Goal: Transaction & Acquisition: Download file/media

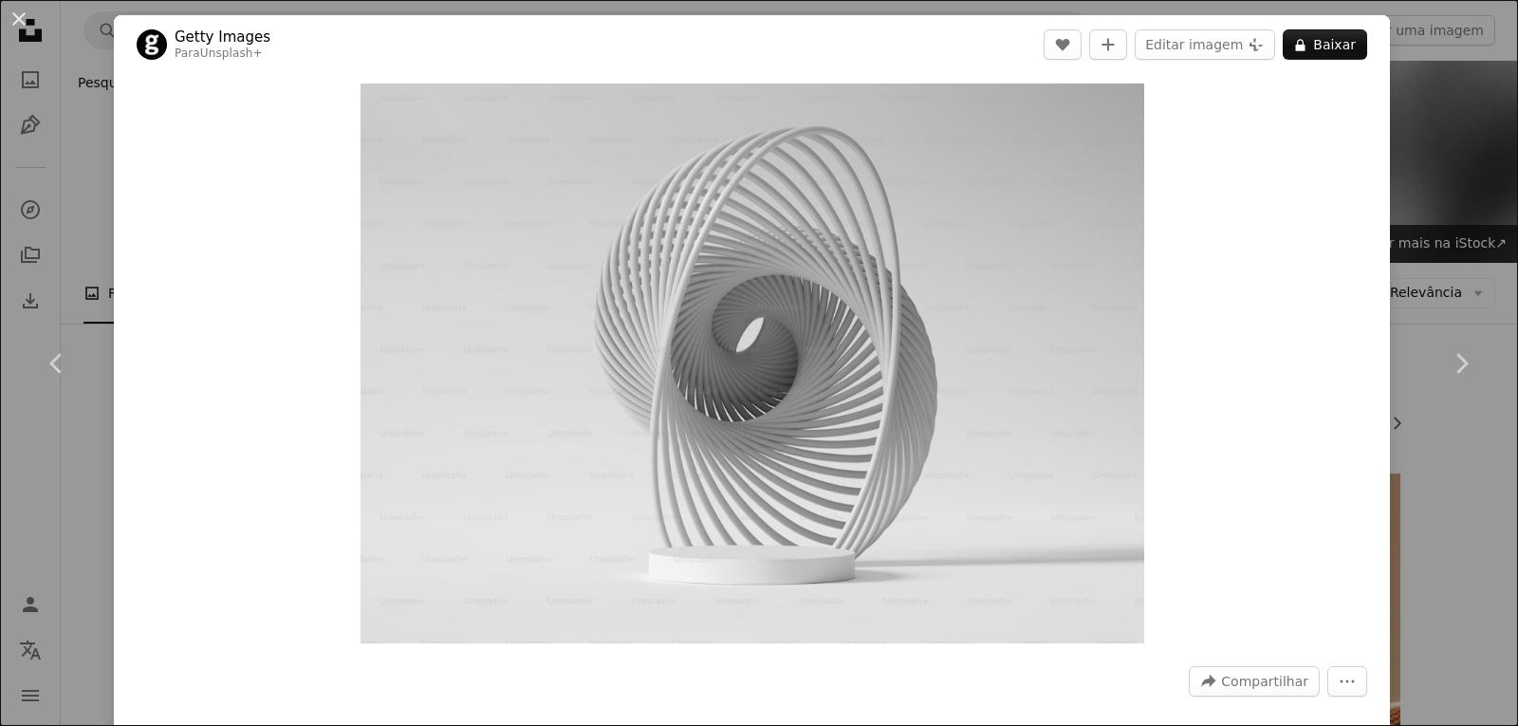
scroll to position [569, 0]
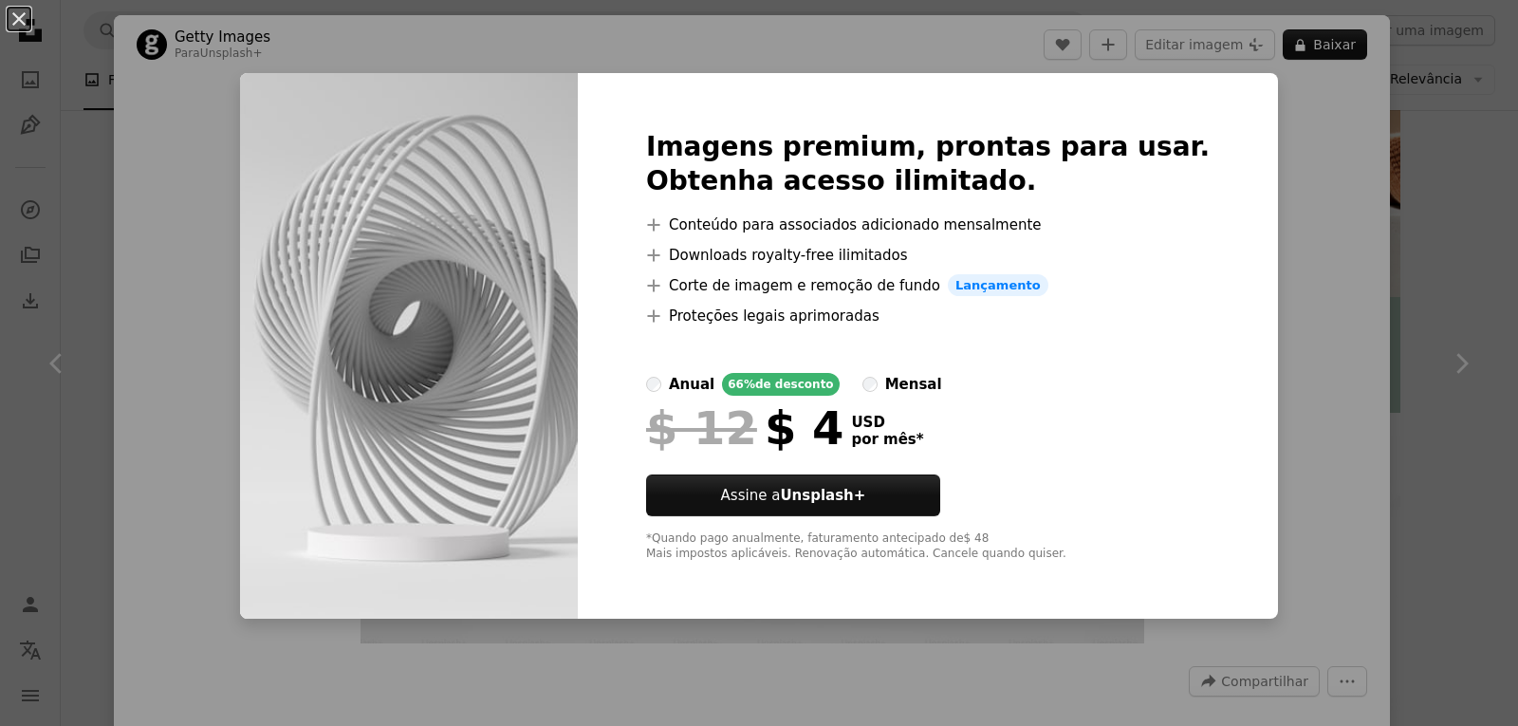
click at [1279, 182] on div "An X shape Imagens premium, prontas para usar. Obtenha acesso ilimitado. A plus…" at bounding box center [759, 363] width 1518 height 726
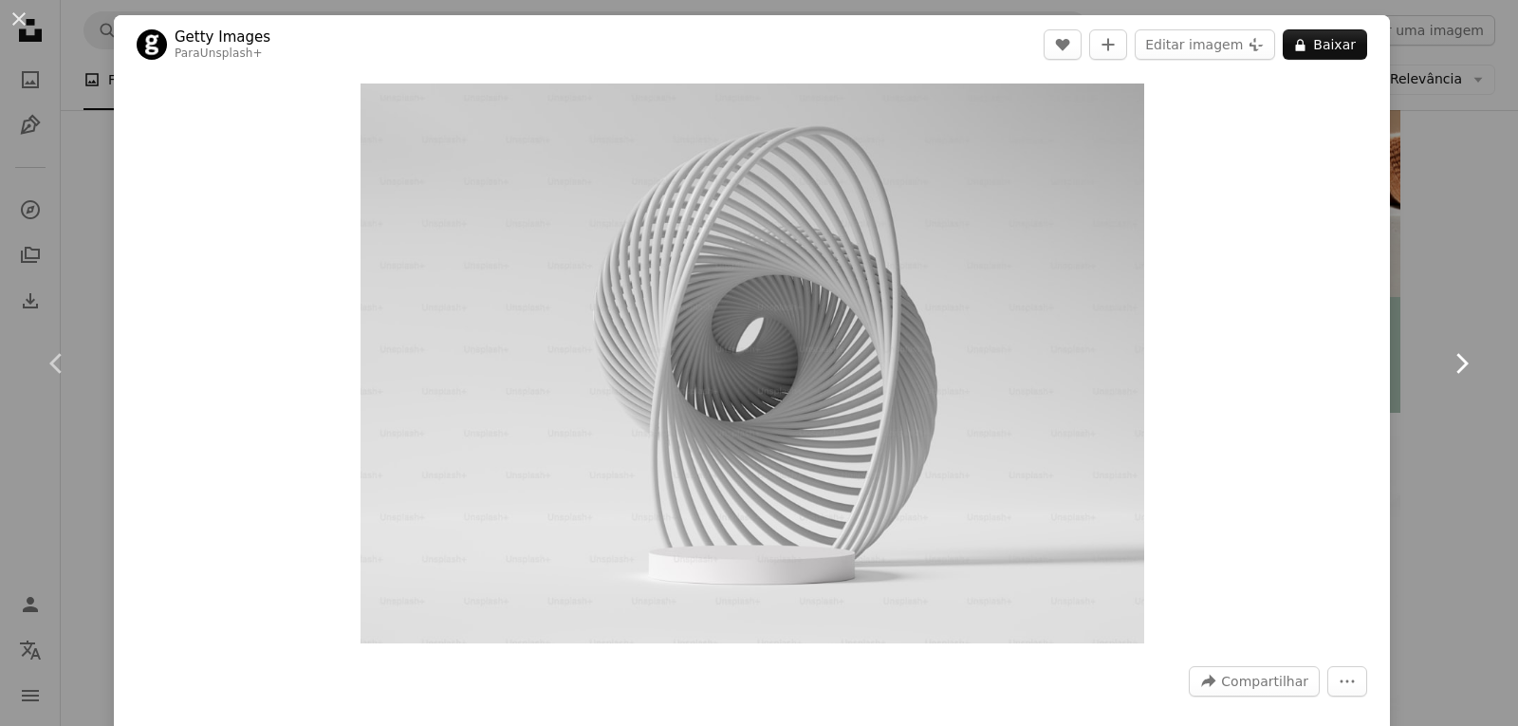
click at [1426, 340] on link "Chevron right" at bounding box center [1461, 363] width 114 height 182
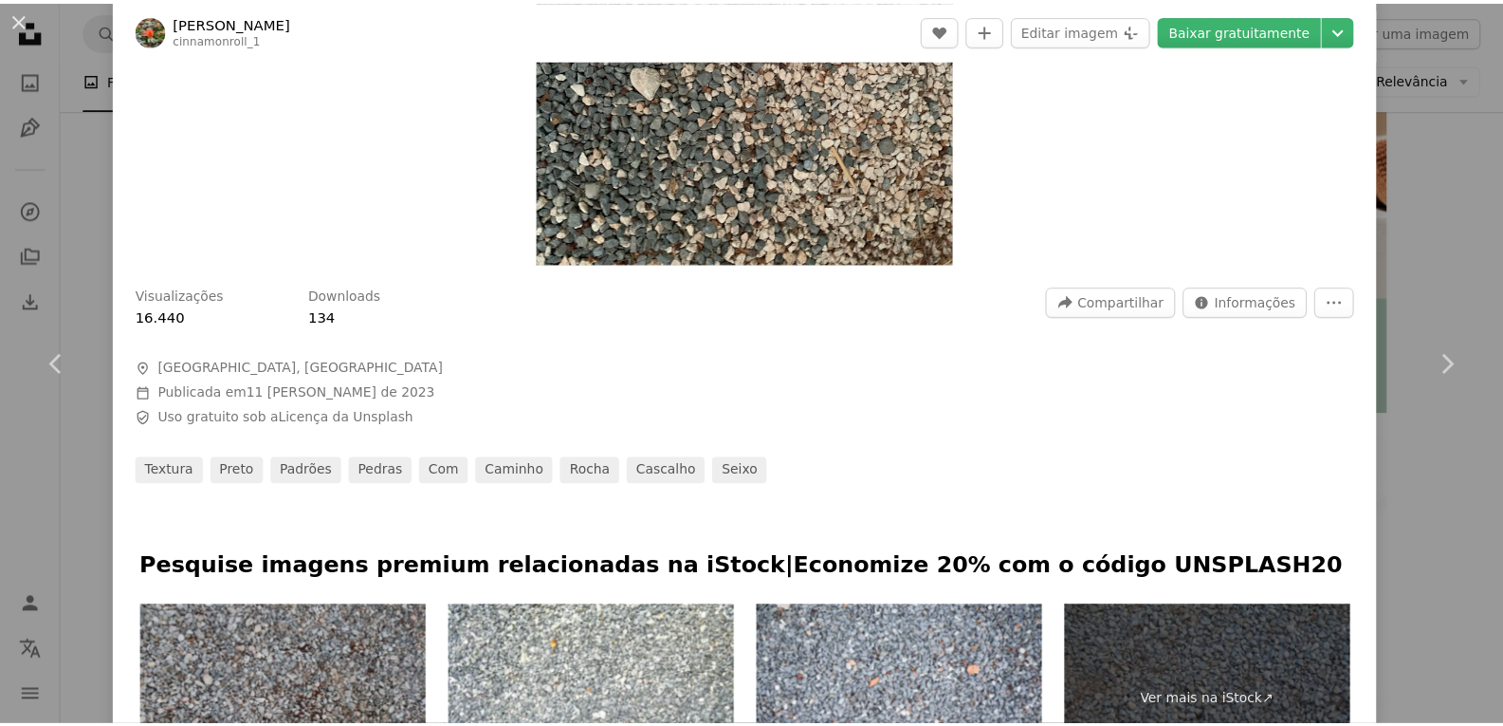
scroll to position [474, 0]
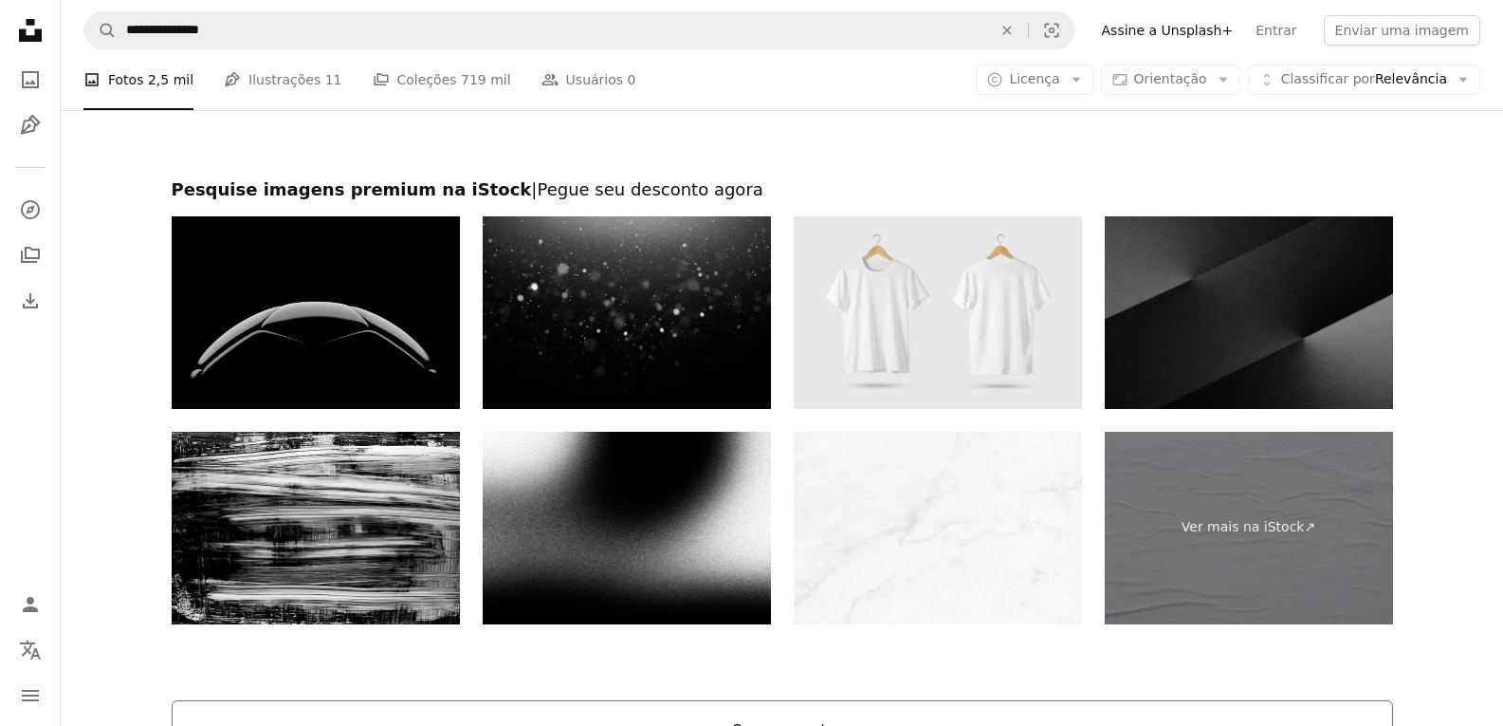
scroll to position [3794, 0]
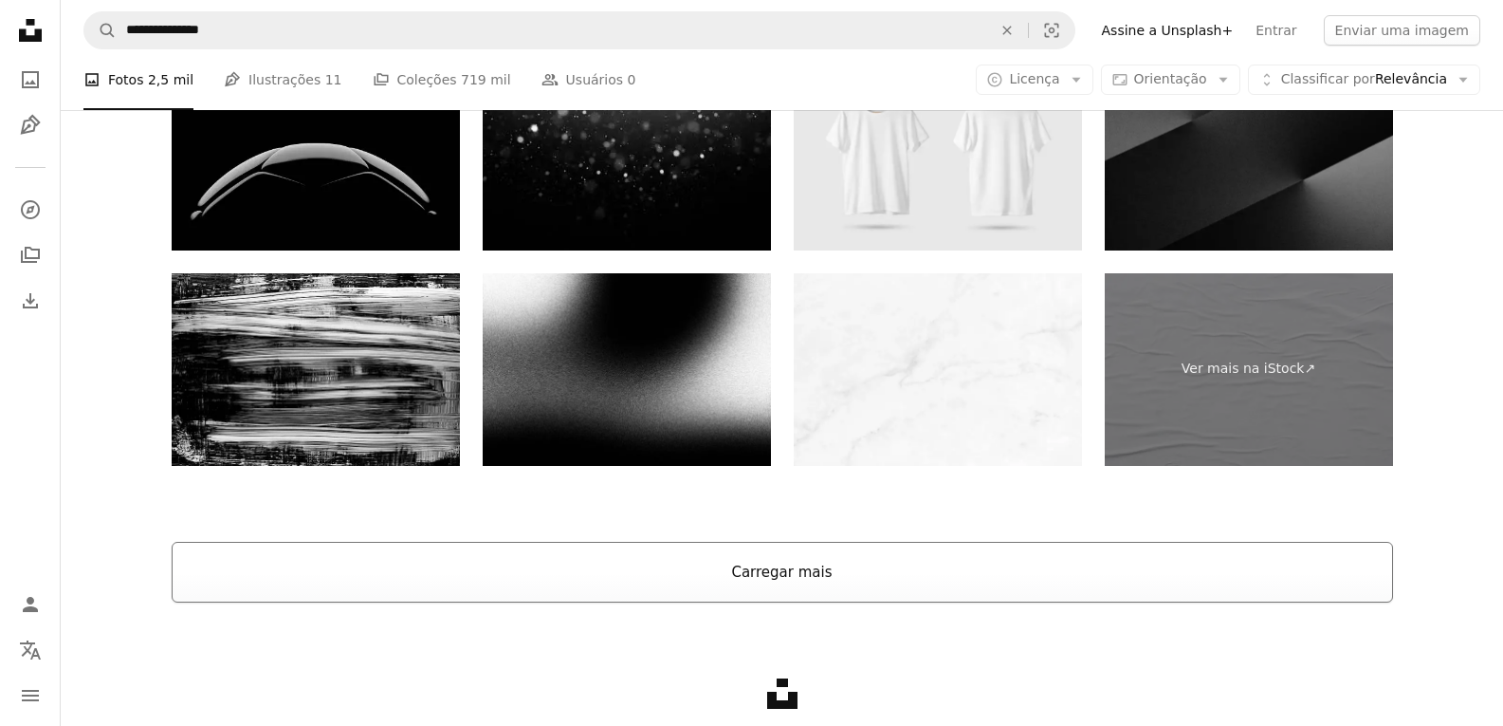
click at [786, 587] on button "Carregar mais" at bounding box center [783, 572] width 1222 height 61
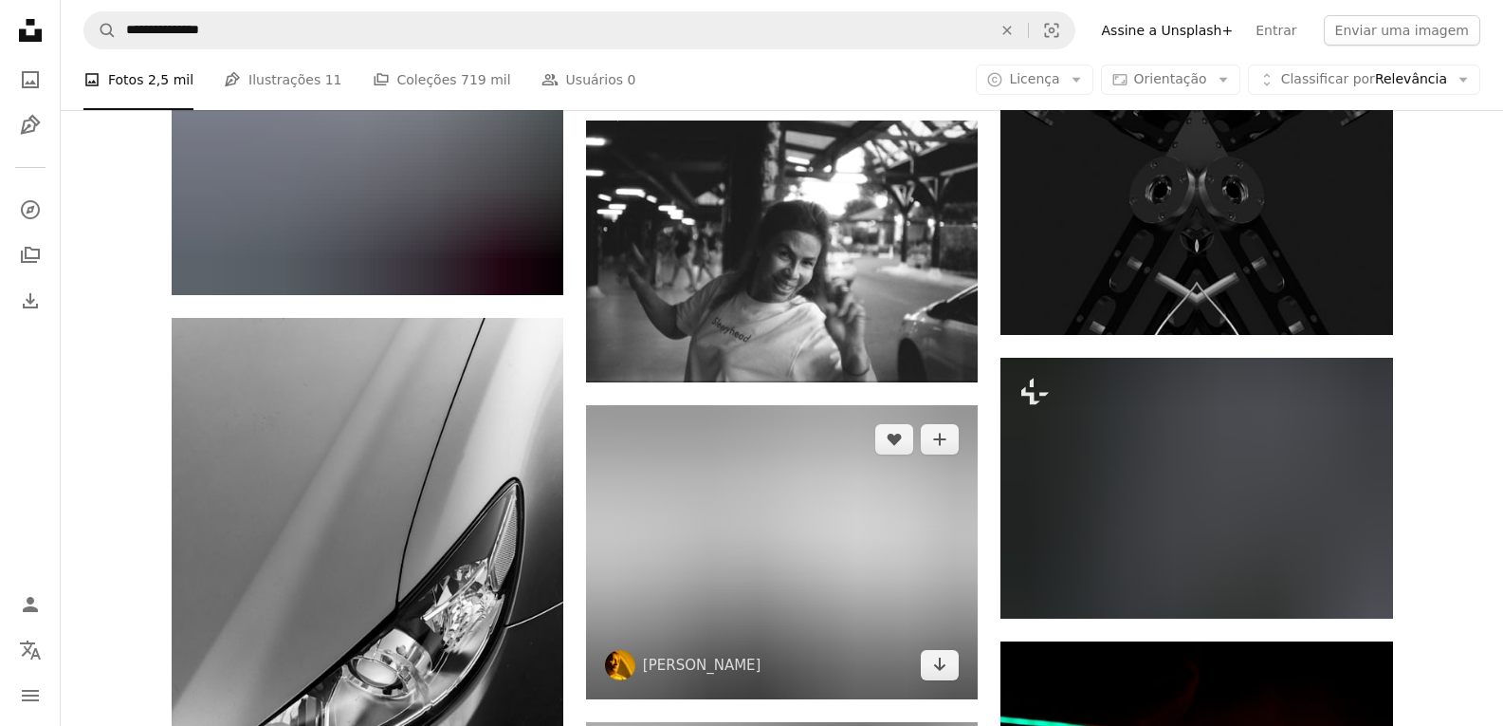
scroll to position [5501, 0]
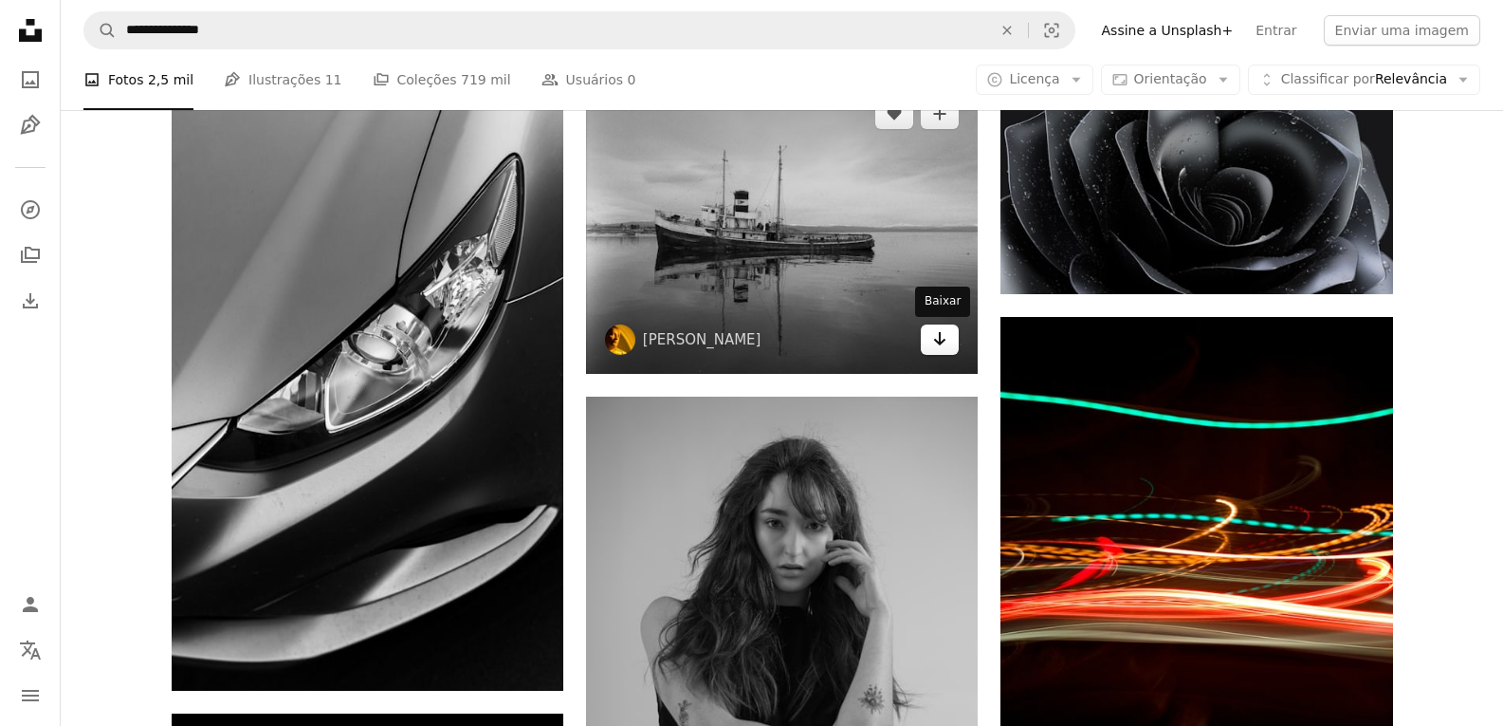
click at [945, 339] on icon "Arrow pointing down" at bounding box center [939, 338] width 15 height 23
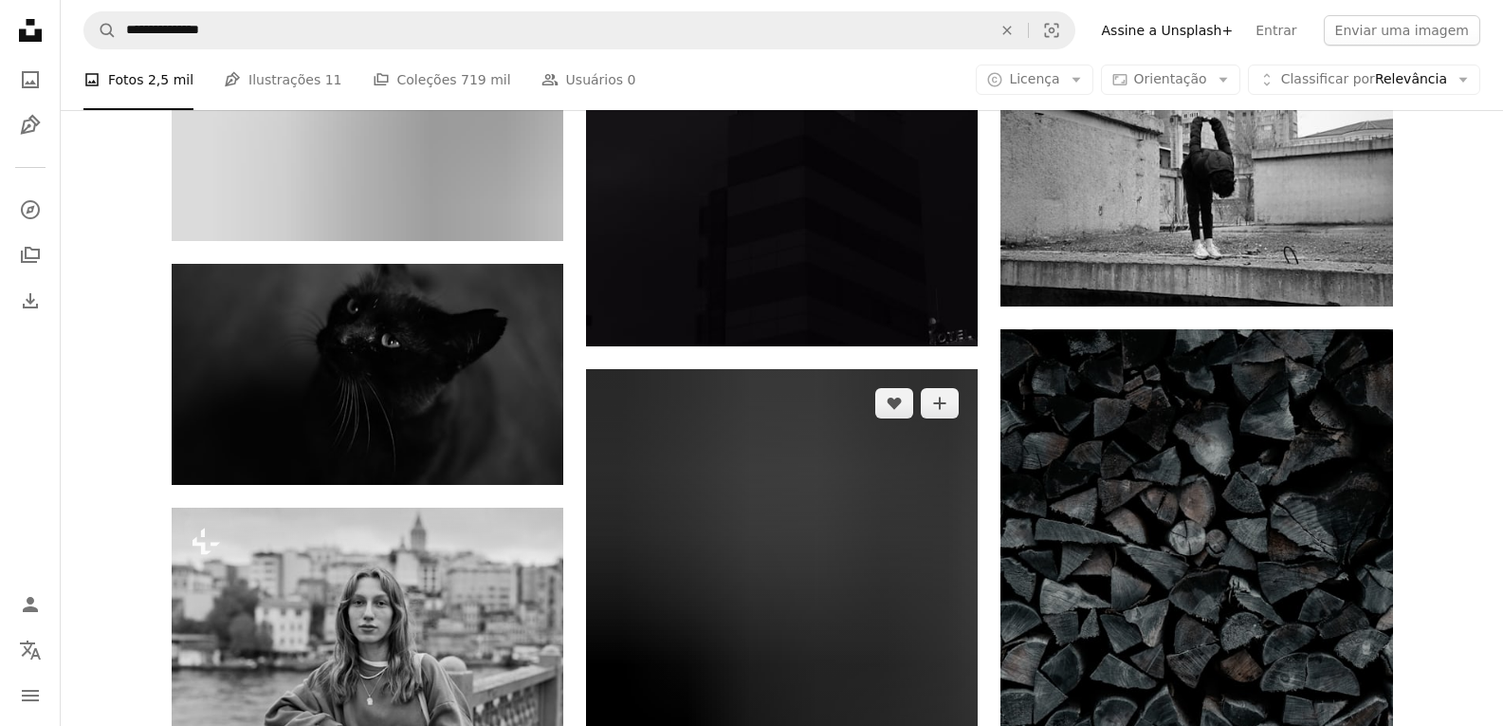
scroll to position [41193, 0]
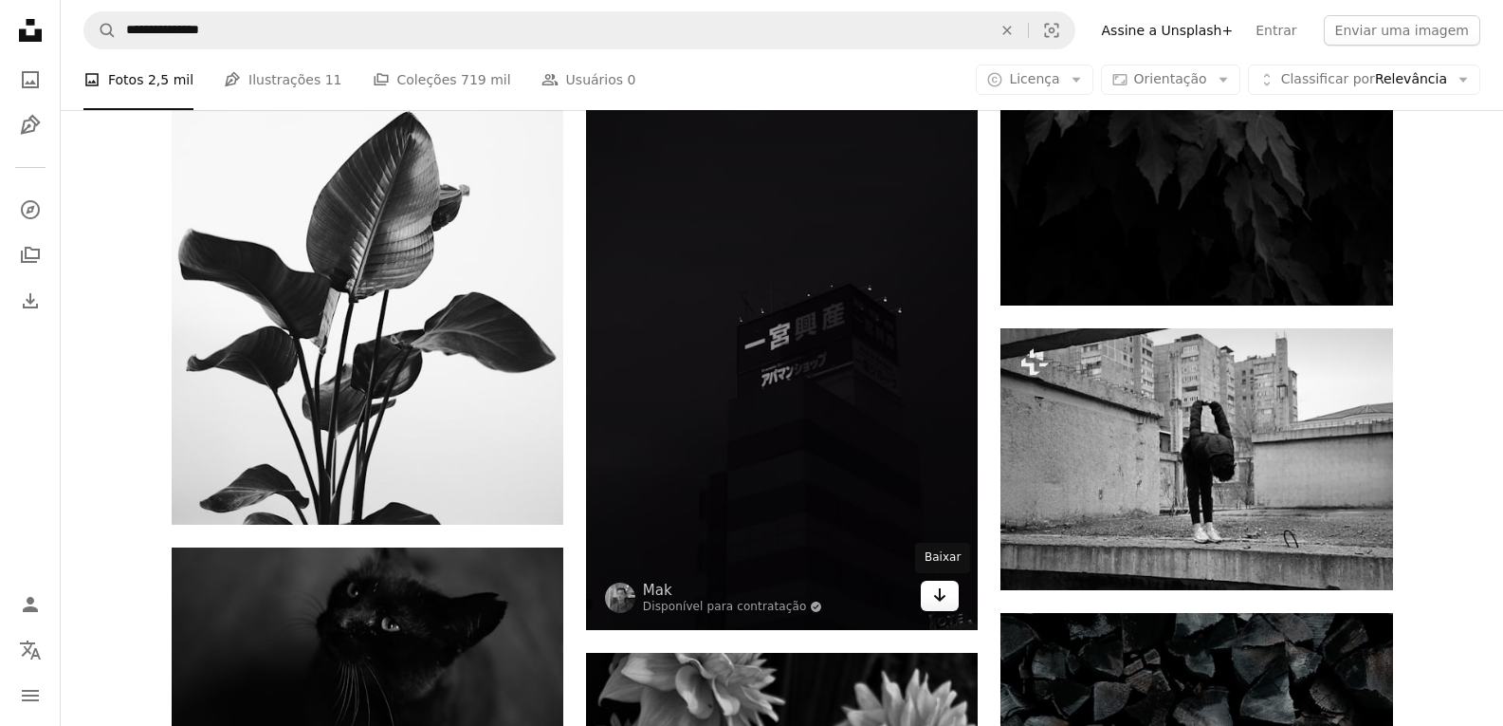
click at [930, 600] on link "Arrow pointing down" at bounding box center [940, 595] width 38 height 30
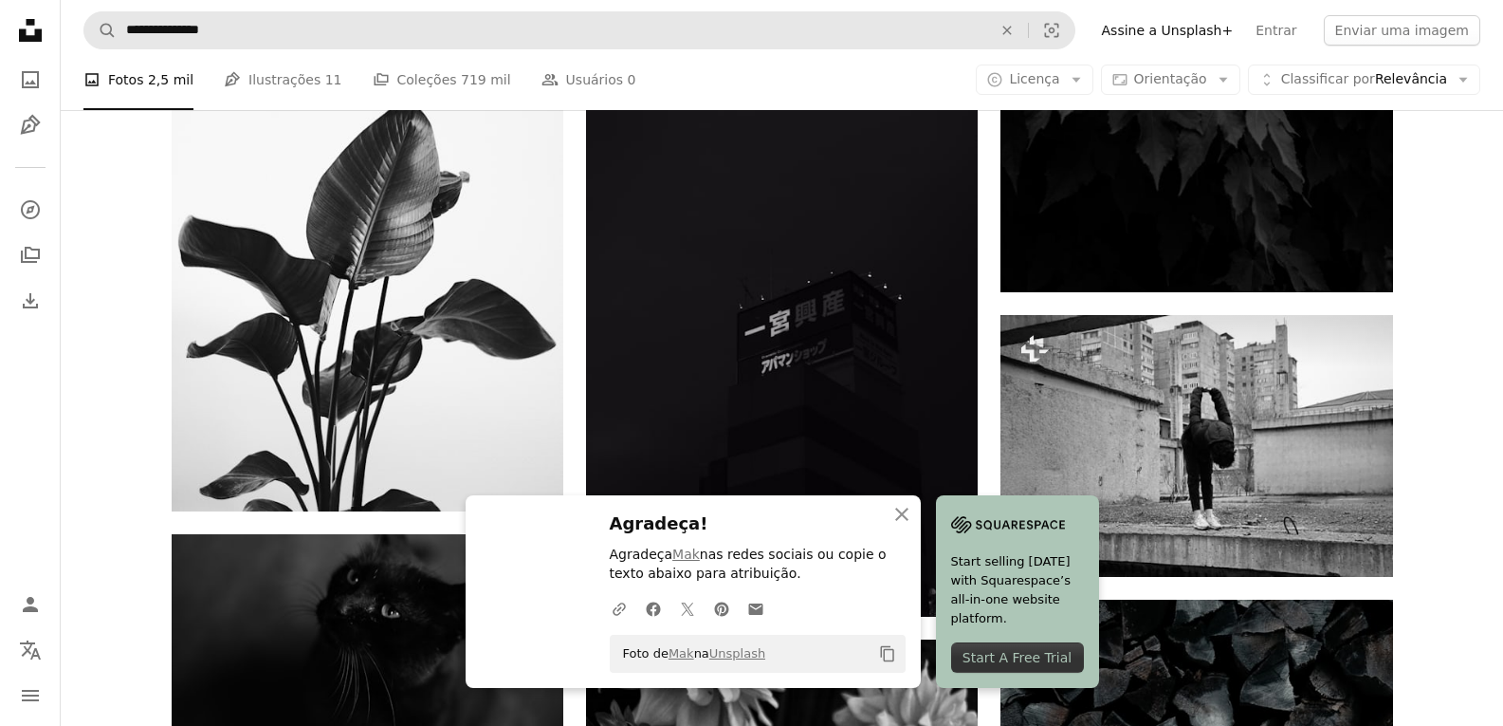
scroll to position [41004, 0]
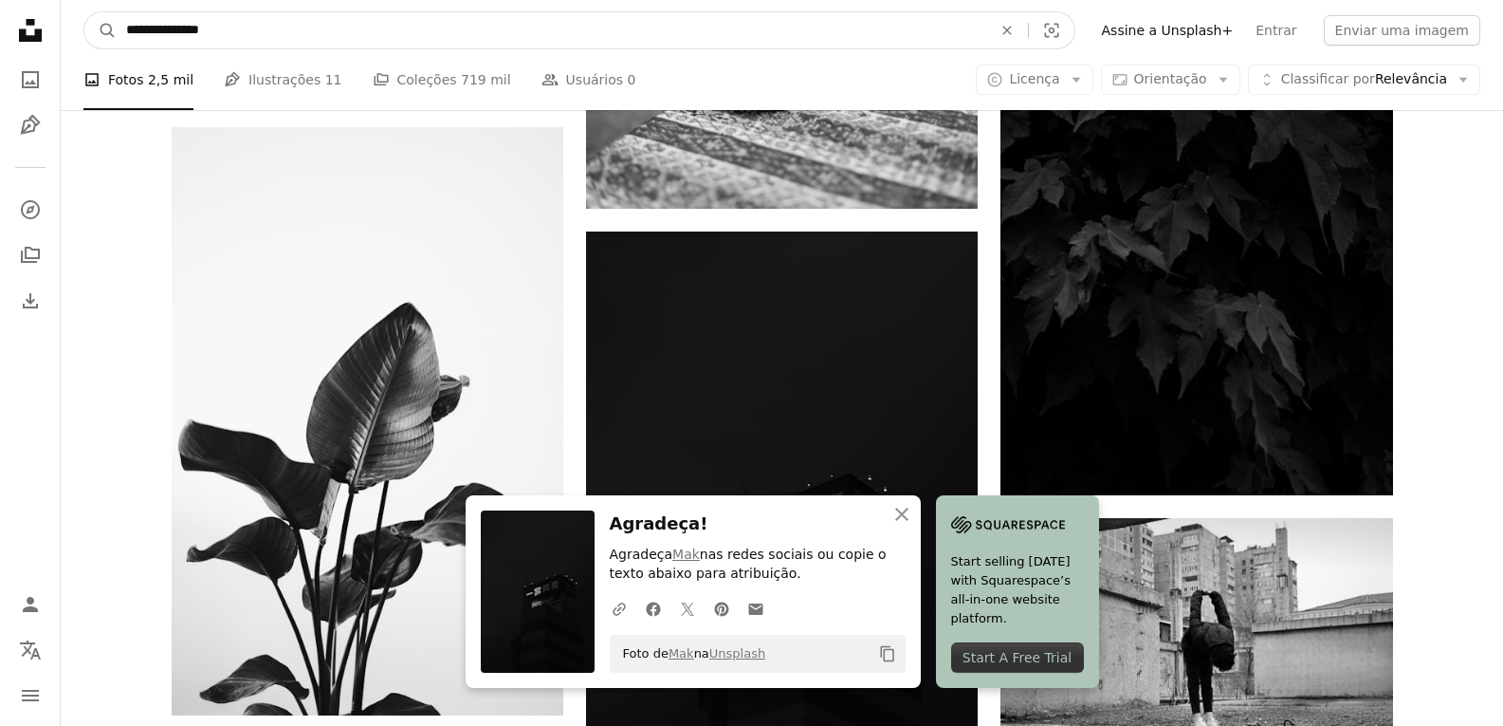
click at [365, 41] on input "**********" at bounding box center [552, 30] width 870 height 36
type input "**********"
click button "A magnifying glass" at bounding box center [100, 30] width 32 height 36
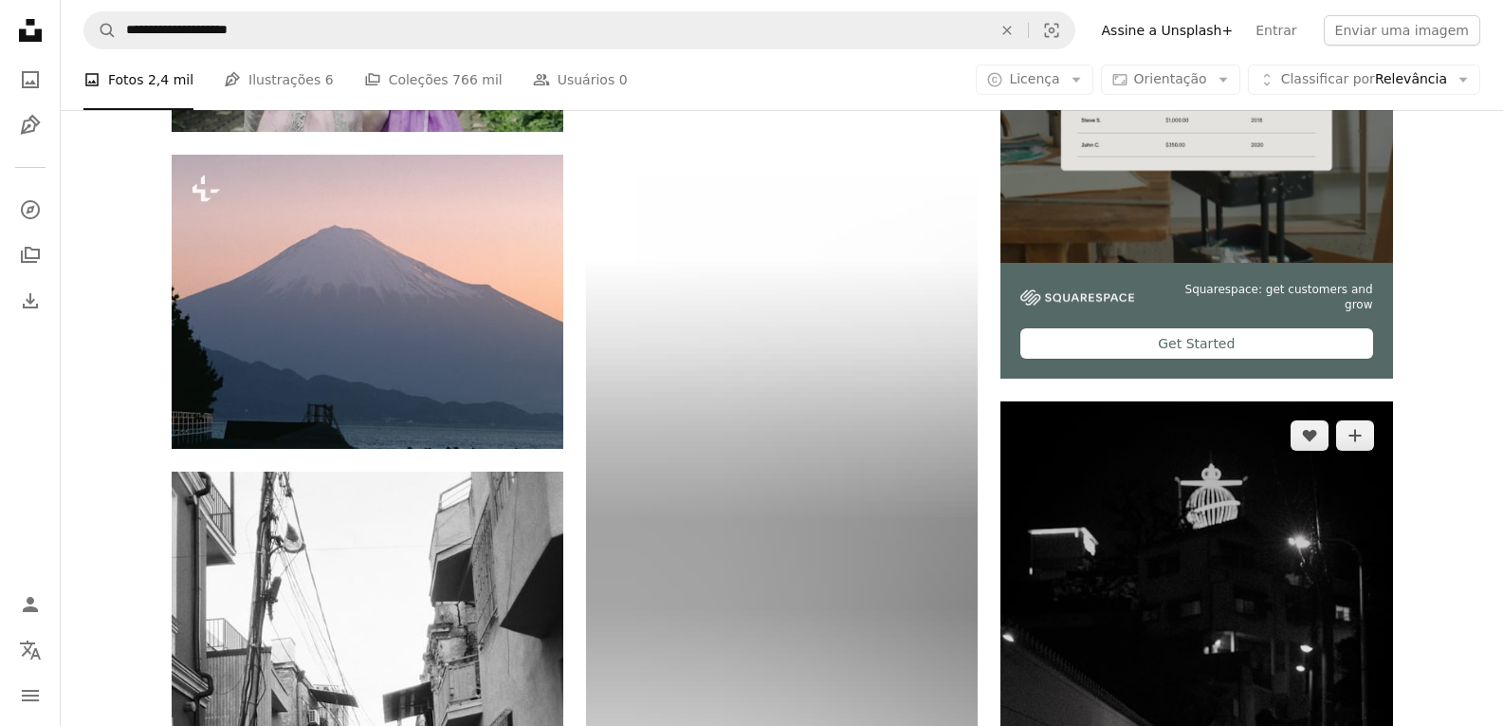
scroll to position [948, 0]
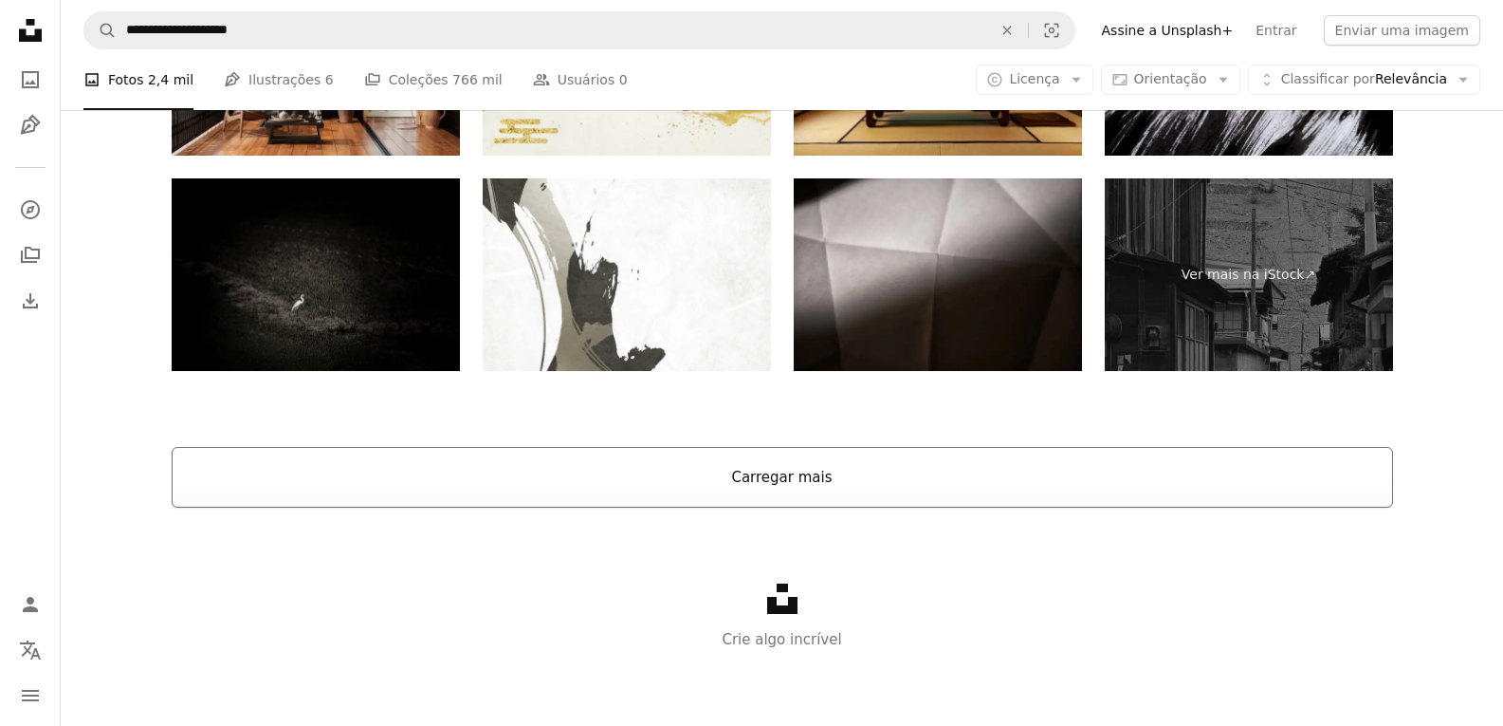
click at [744, 461] on button "Carregar mais" at bounding box center [783, 477] width 1222 height 61
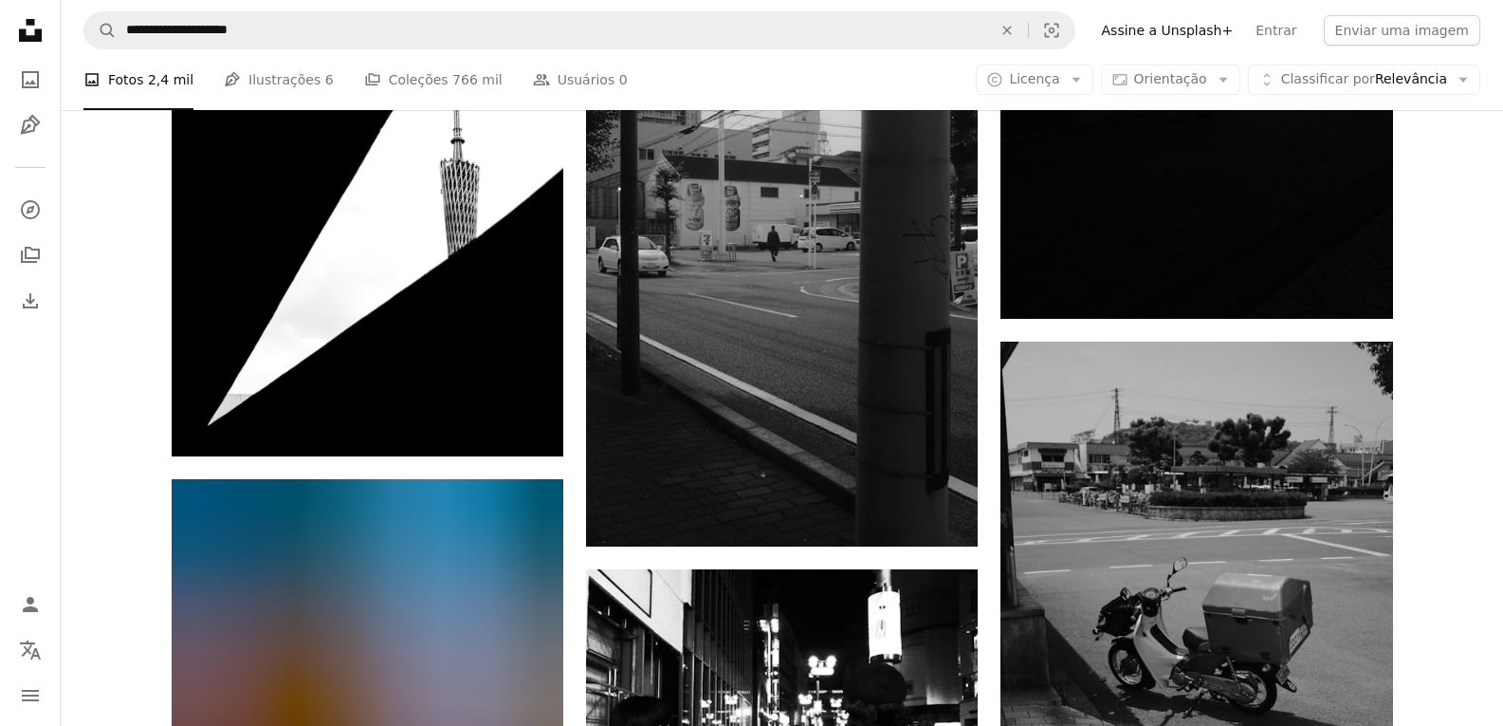
scroll to position [21952, 0]
